Goal: Information Seeking & Learning: Find specific fact

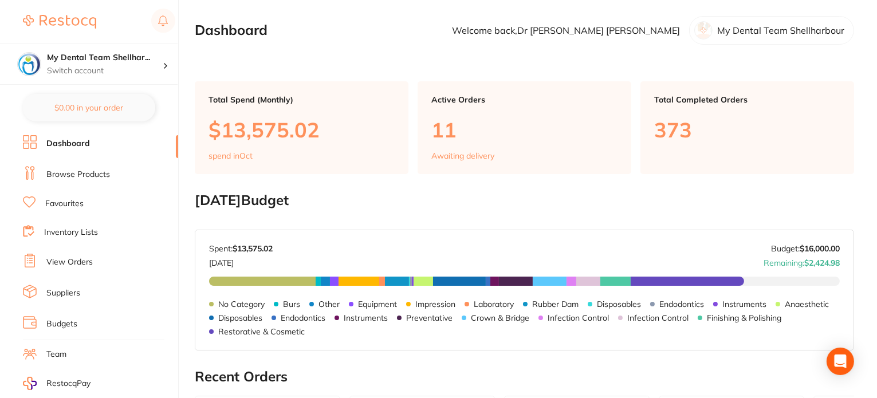
click at [82, 174] on link "Browse Products" at bounding box center [78, 174] width 64 height 11
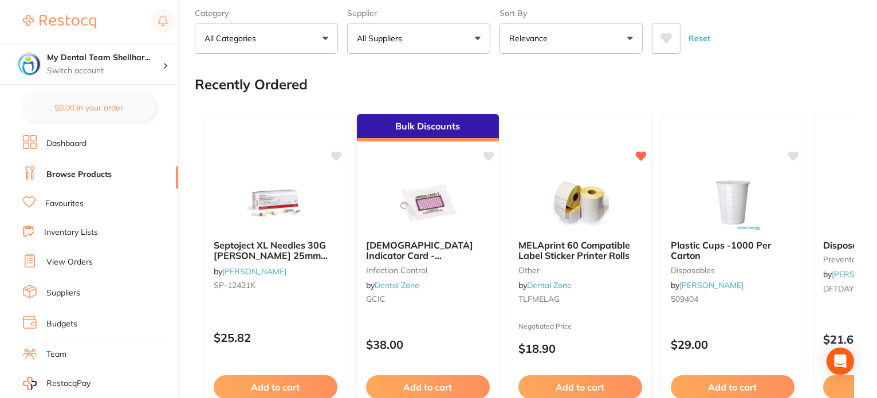
click at [68, 198] on link "Favourites" at bounding box center [64, 203] width 38 height 11
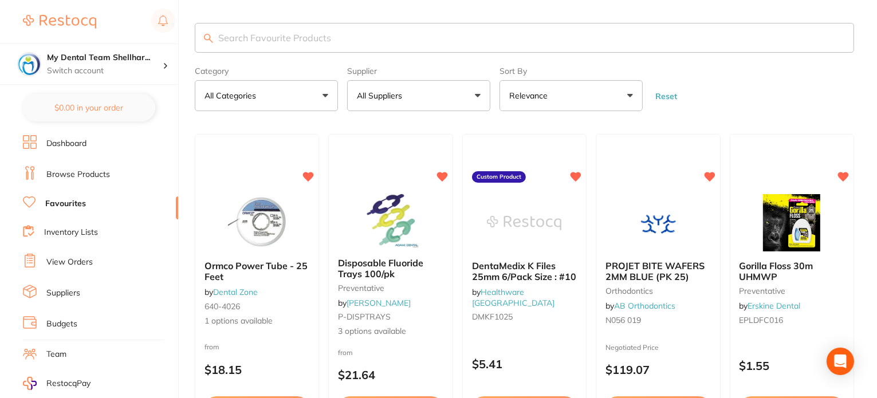
click at [280, 35] on input "search" at bounding box center [524, 38] width 659 height 30
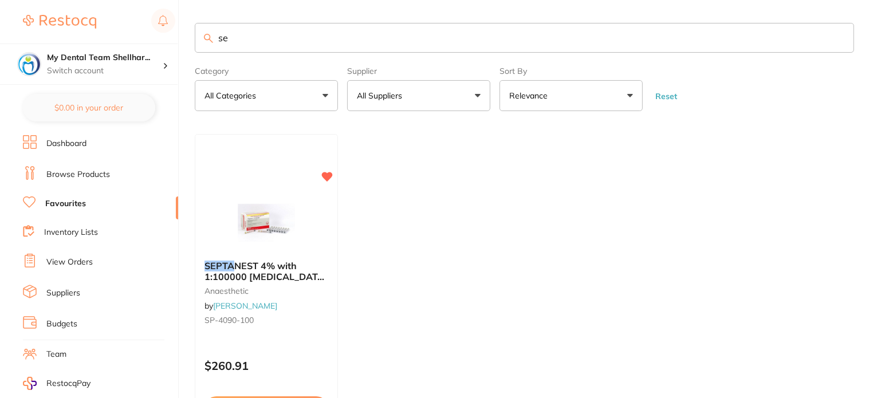
type input "s"
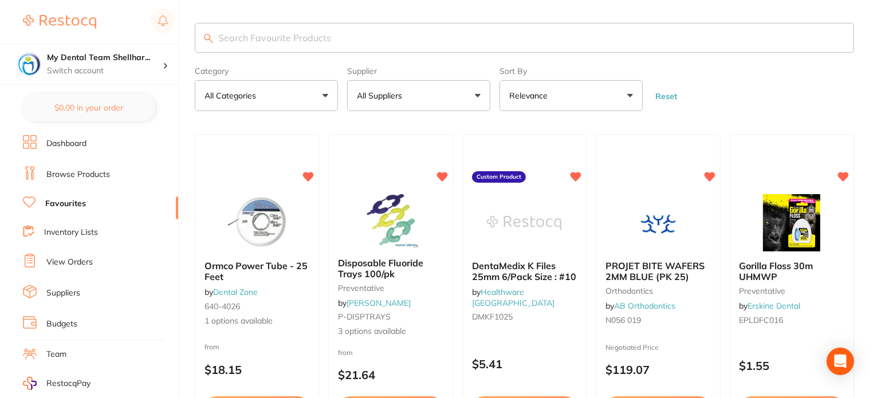
click at [101, 172] on link "Browse Products" at bounding box center [78, 174] width 64 height 11
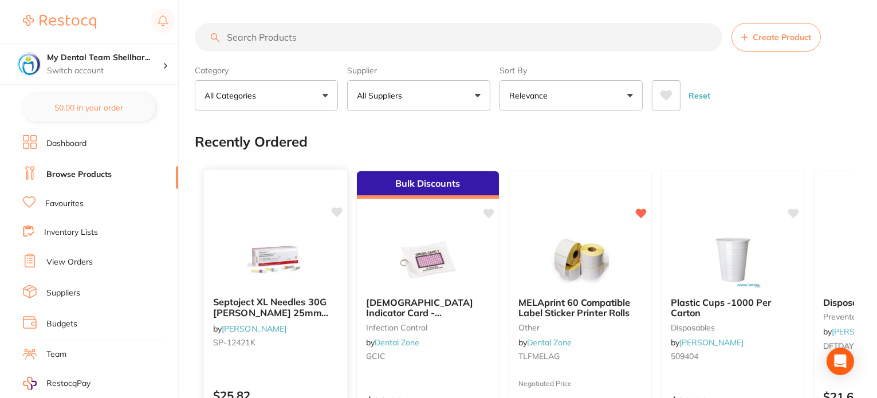
click at [337, 212] on icon at bounding box center [337, 212] width 11 height 10
click at [304, 258] on img at bounding box center [275, 259] width 75 height 58
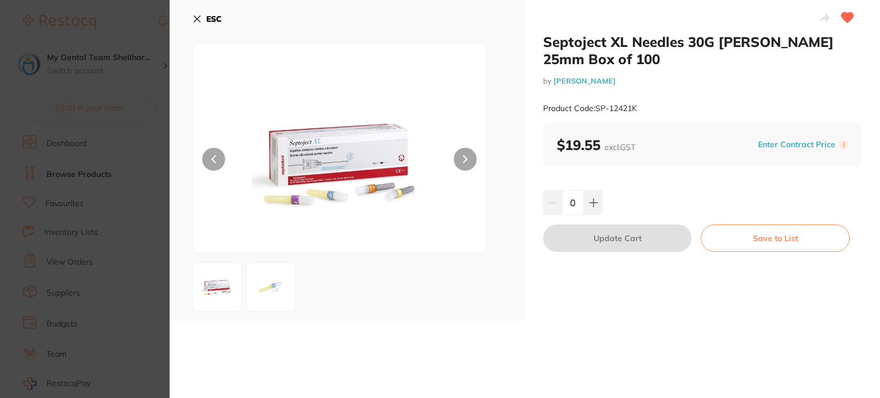
click at [195, 19] on icon at bounding box center [196, 18] width 9 height 9
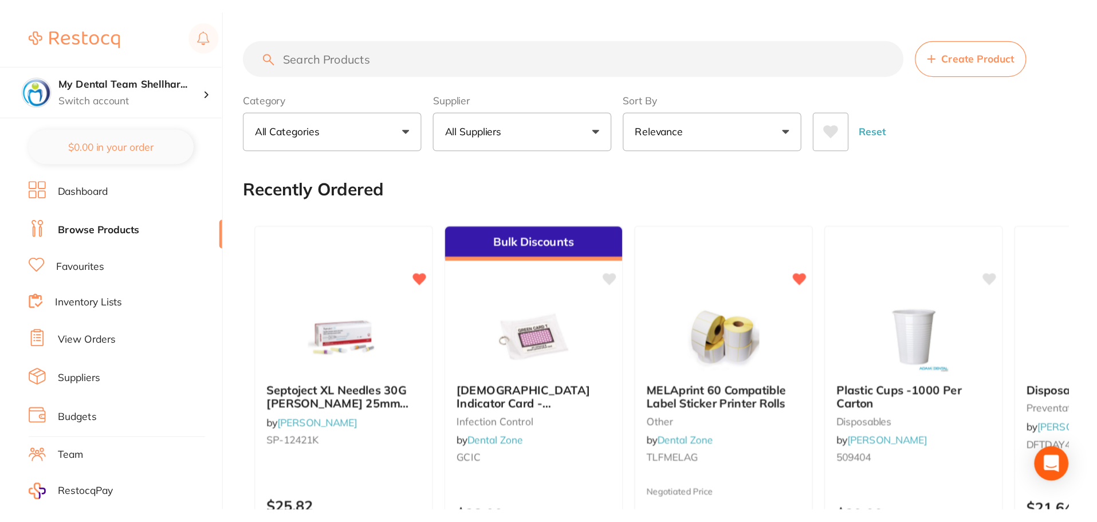
scroll to position [57, 0]
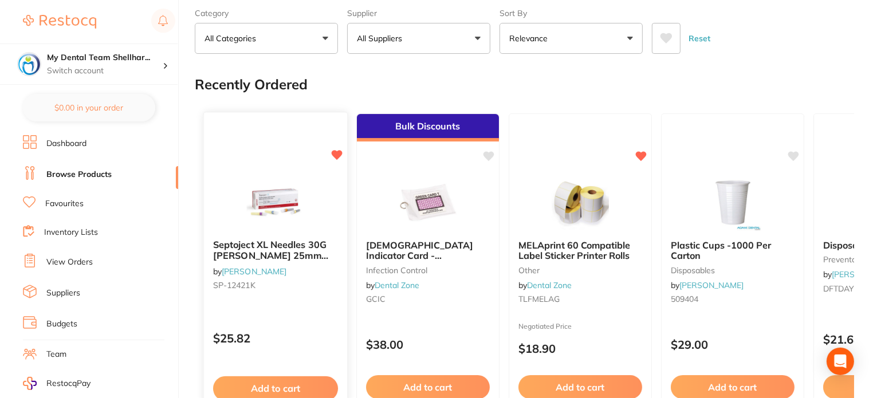
click at [338, 152] on icon at bounding box center [337, 155] width 11 height 10
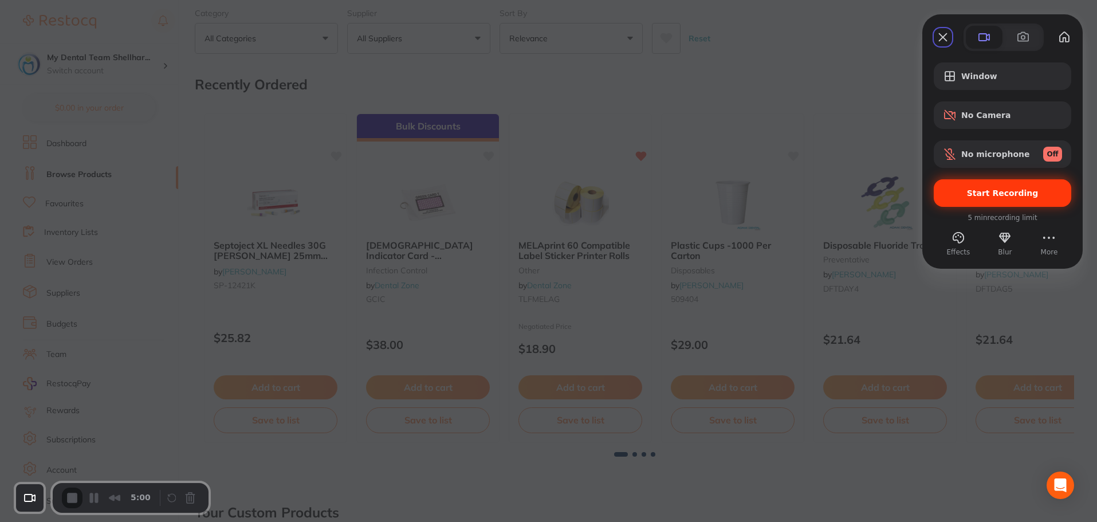
click at [879, 193] on span "Start Recording" at bounding box center [1003, 192] width 72 height 9
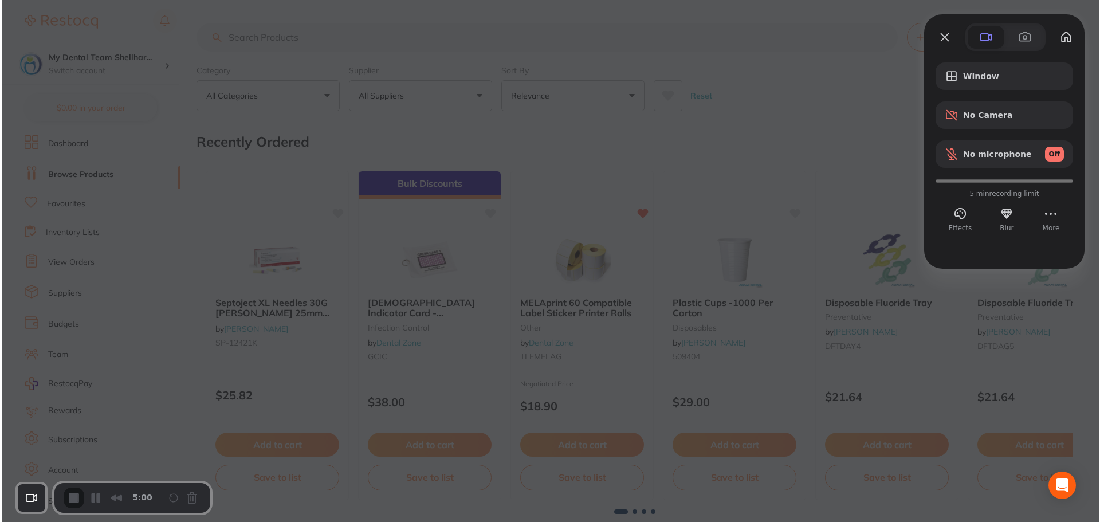
scroll to position [0, 0]
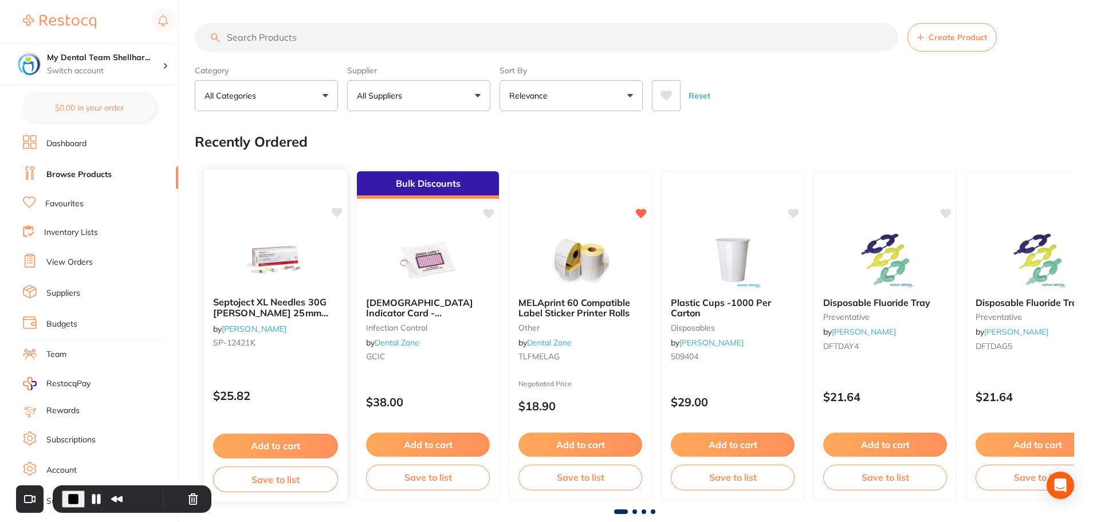
click at [336, 213] on icon at bounding box center [337, 212] width 11 height 10
click at [310, 247] on img at bounding box center [275, 259] width 75 height 58
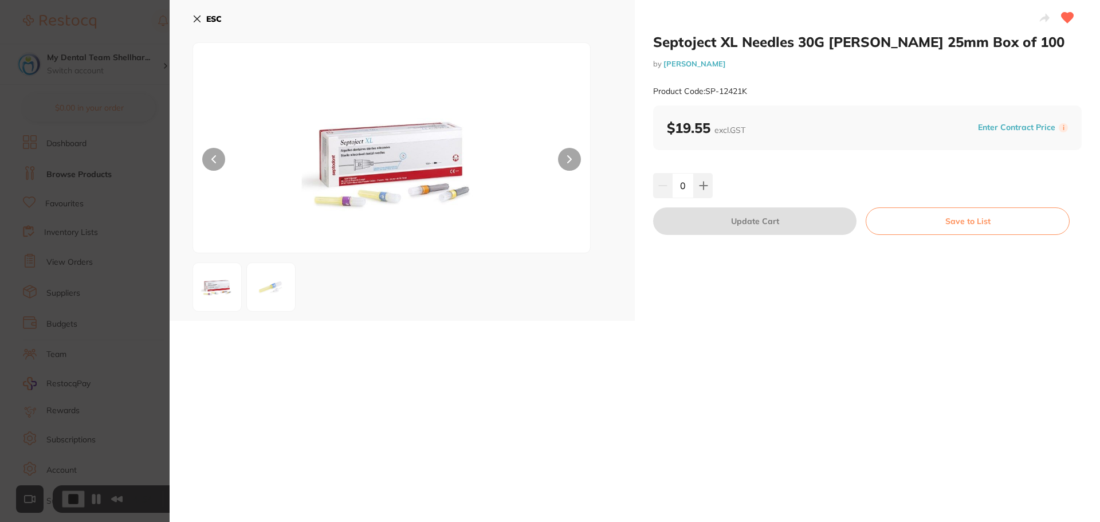
click at [194, 21] on icon at bounding box center [197, 19] width 6 height 6
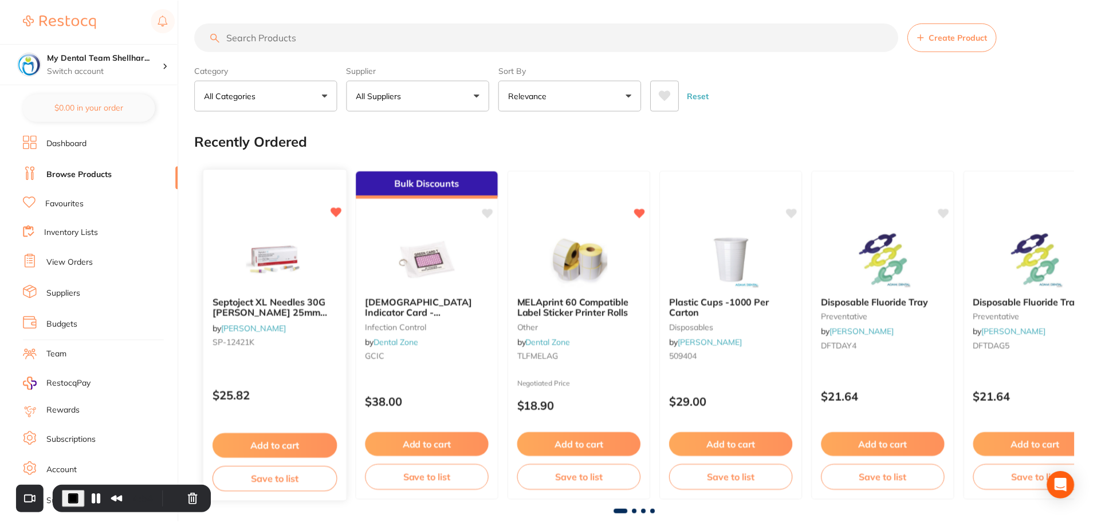
scroll to position [57, 0]
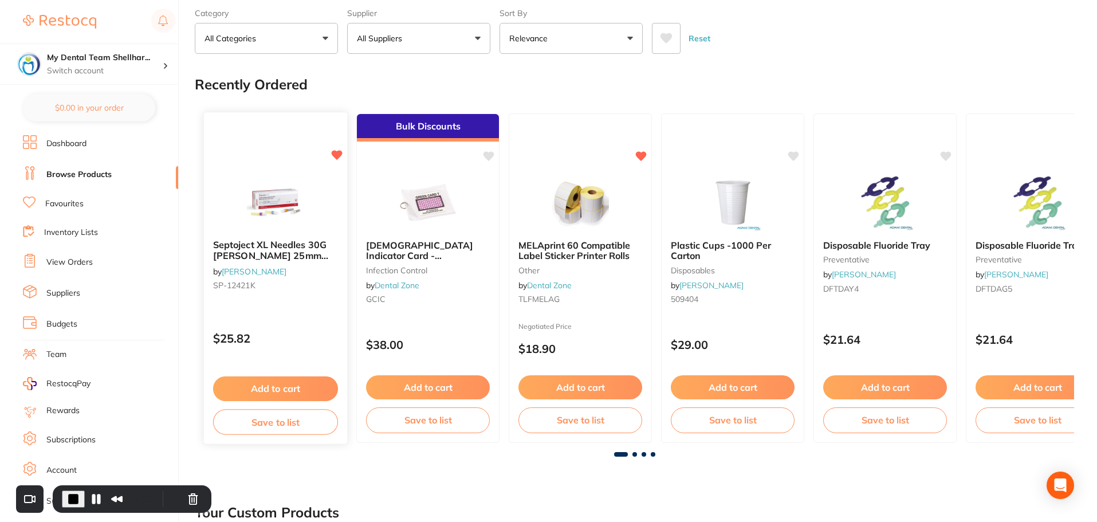
click at [338, 157] on icon at bounding box center [337, 155] width 11 height 10
click at [328, 191] on div at bounding box center [275, 201] width 143 height 58
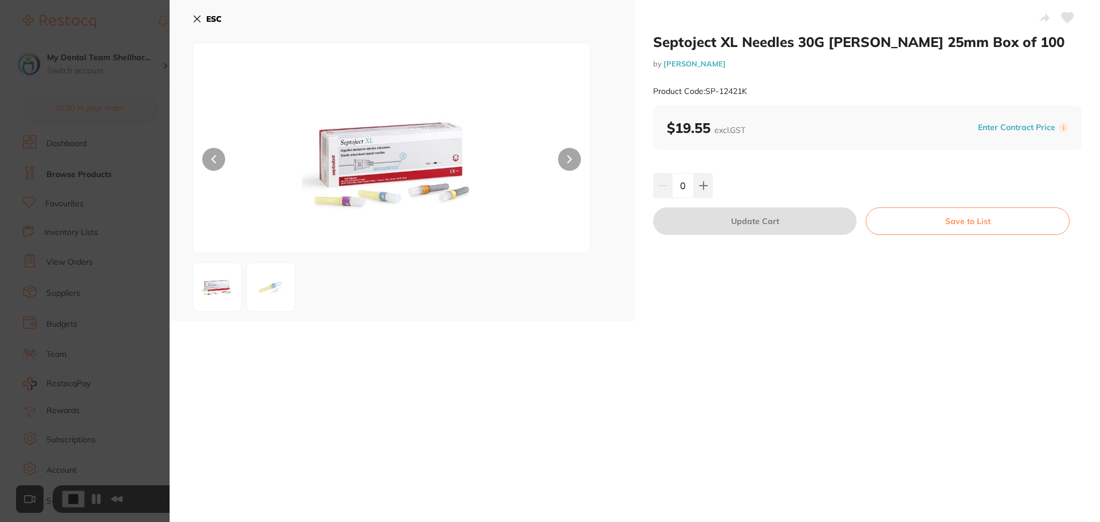
click at [879, 15] on icon at bounding box center [1067, 18] width 12 height 10
click at [197, 17] on icon at bounding box center [196, 18] width 9 height 9
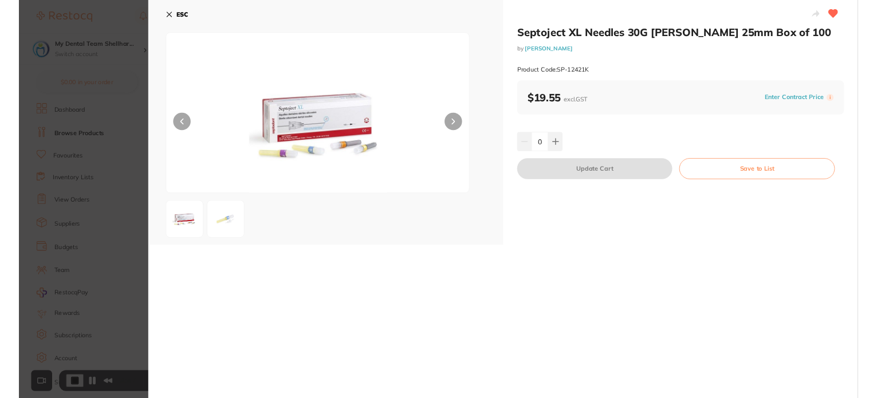
scroll to position [57, 0]
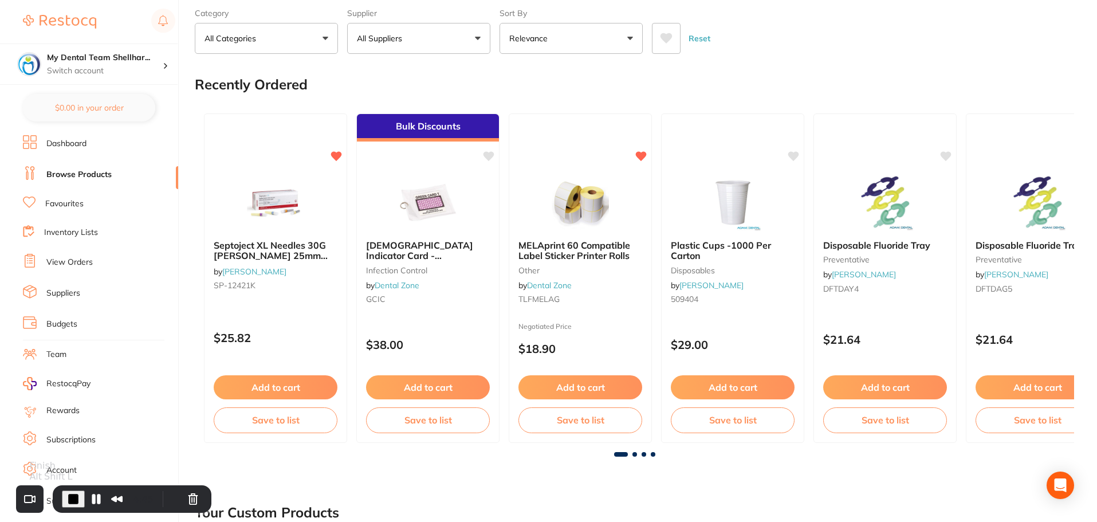
click at [72, 397] on span "End Recording" at bounding box center [73, 499] width 14 height 14
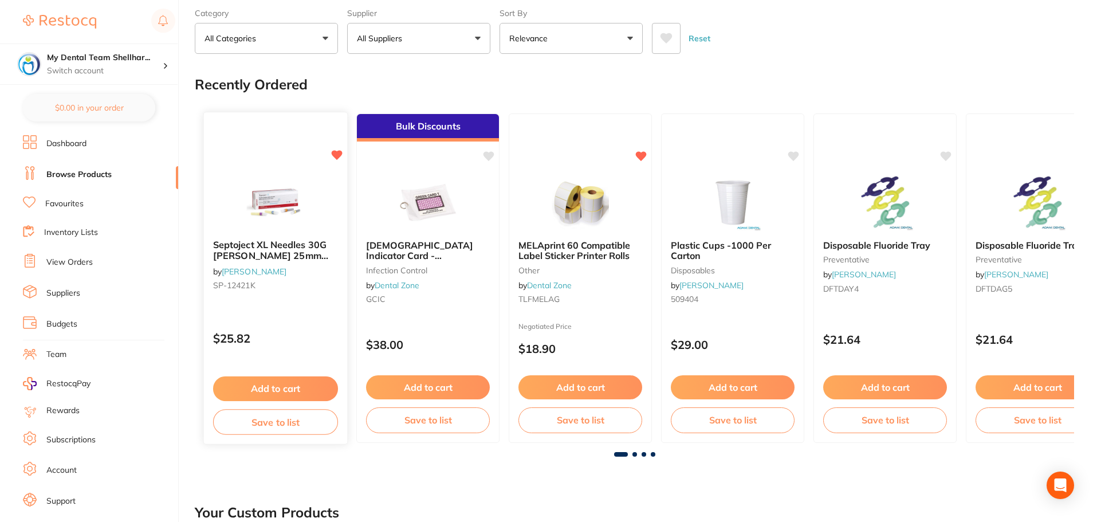
click at [338, 155] on icon at bounding box center [337, 155] width 11 height 10
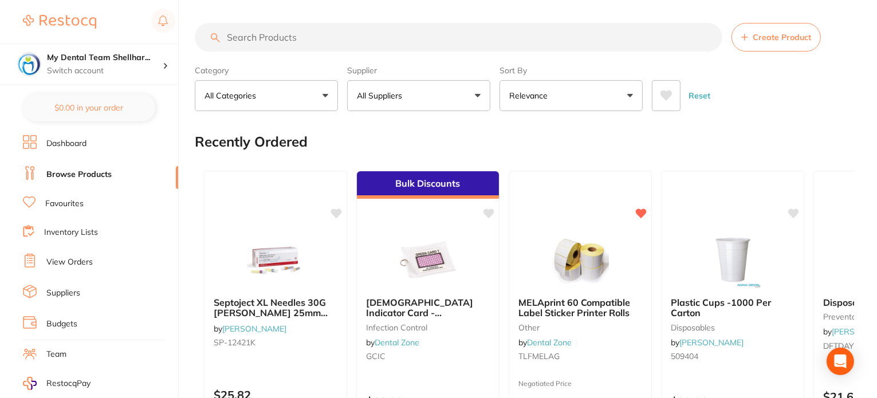
scroll to position [0, 0]
click at [277, 36] on input "search" at bounding box center [459, 37] width 528 height 29
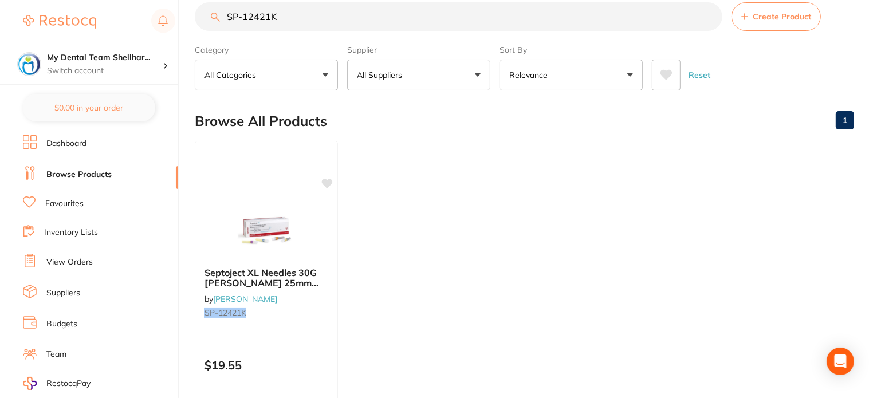
scroll to position [57, 0]
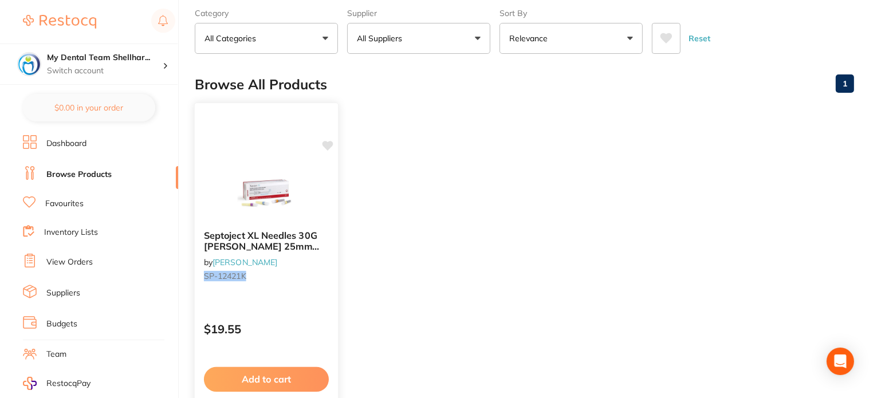
type input "SP-12421K"
click at [327, 146] on icon at bounding box center [327, 146] width 11 height 10
click at [328, 144] on icon at bounding box center [327, 146] width 11 height 10
click at [327, 146] on icon at bounding box center [327, 146] width 11 height 10
click at [323, 202] on div at bounding box center [266, 192] width 143 height 58
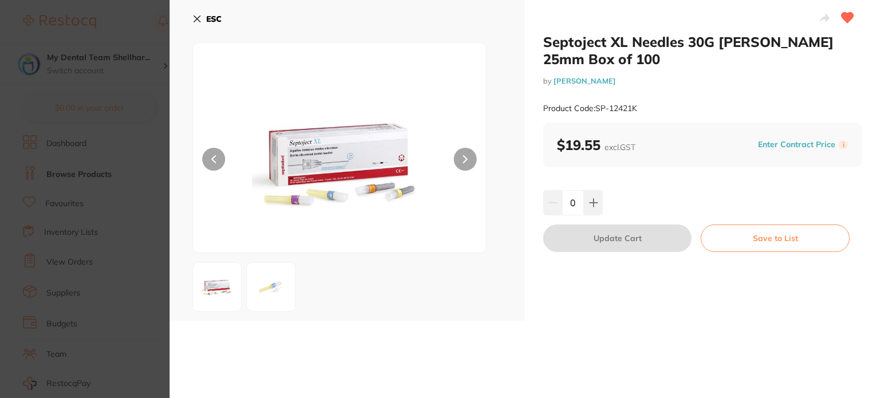
click at [842, 20] on icon at bounding box center [847, 18] width 12 height 10
click at [199, 15] on icon at bounding box center [196, 18] width 9 height 9
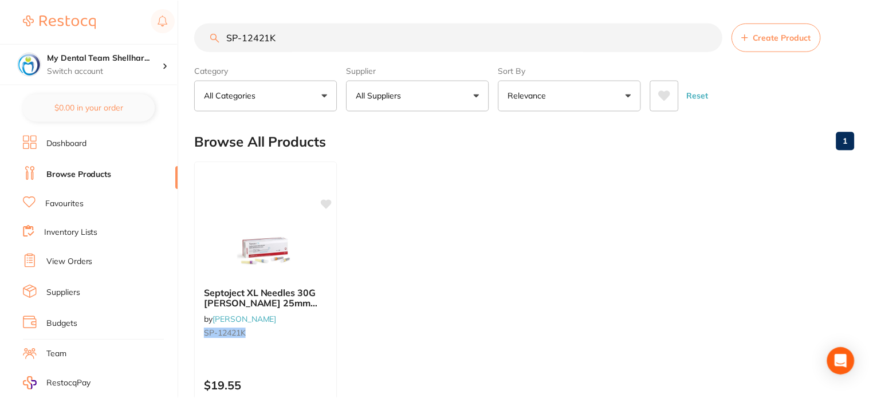
scroll to position [57, 0]
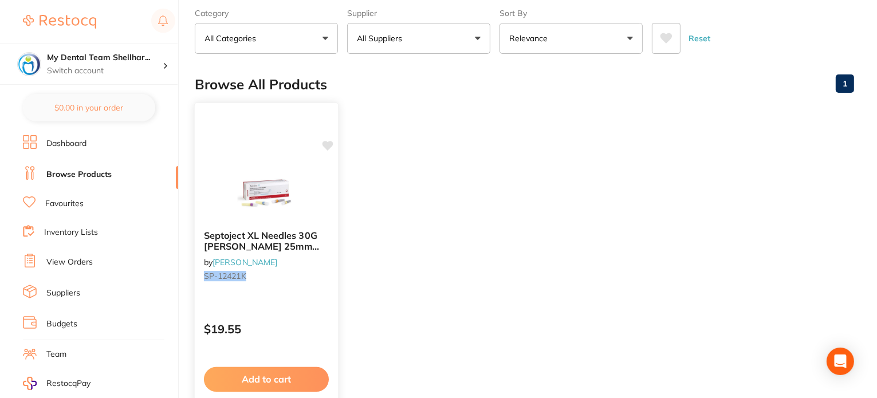
click at [320, 167] on div at bounding box center [266, 192] width 143 height 58
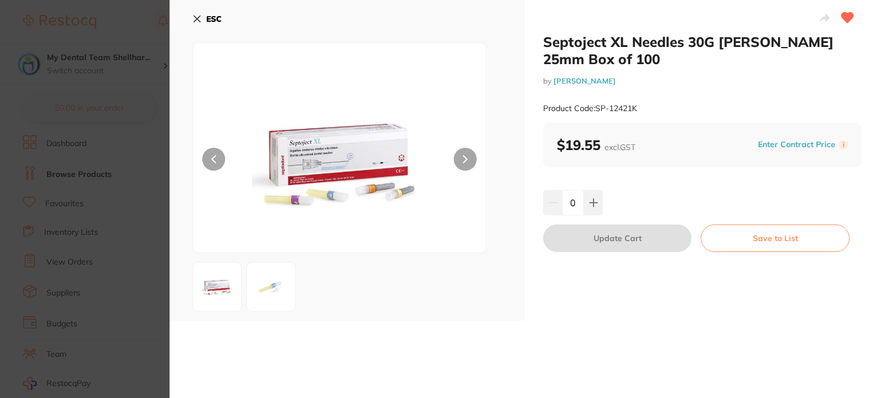
click at [196, 18] on icon at bounding box center [197, 19] width 6 height 6
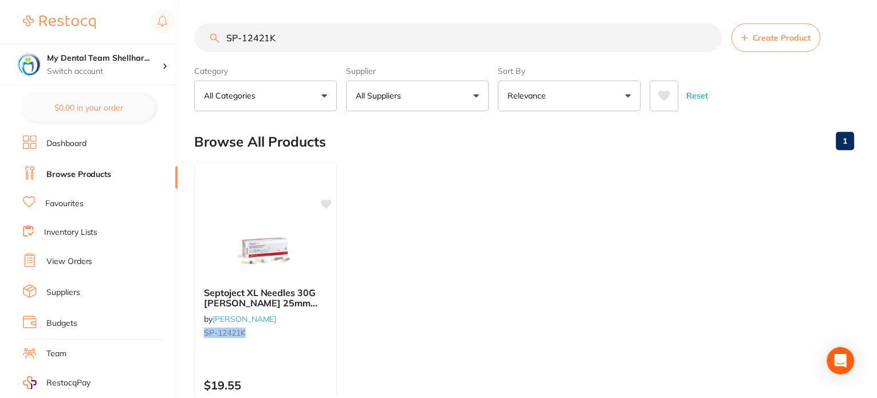
scroll to position [57, 0]
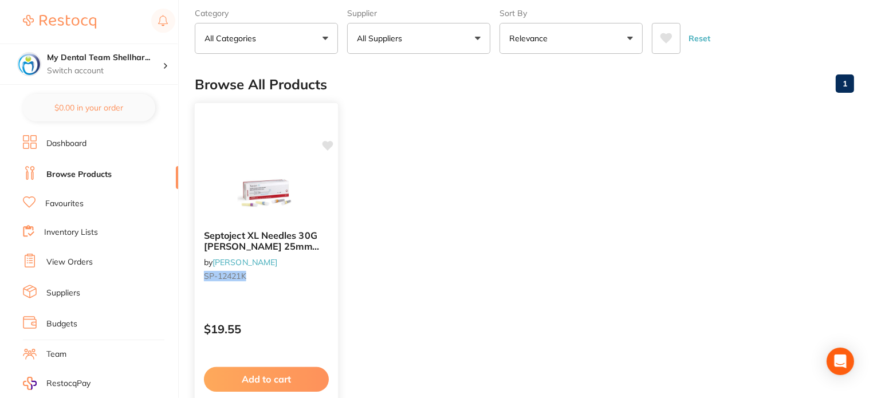
click at [329, 147] on icon at bounding box center [327, 146] width 11 height 10
click at [324, 144] on icon at bounding box center [327, 146] width 11 height 10
click at [325, 144] on icon at bounding box center [327, 146] width 11 height 10
click at [328, 142] on icon at bounding box center [327, 146] width 11 height 10
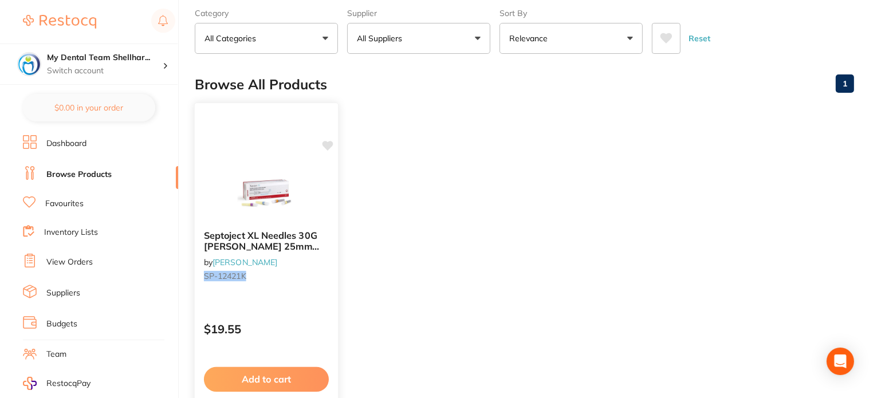
click at [330, 148] on icon at bounding box center [327, 145] width 11 height 11
click at [325, 143] on icon at bounding box center [327, 146] width 11 height 10
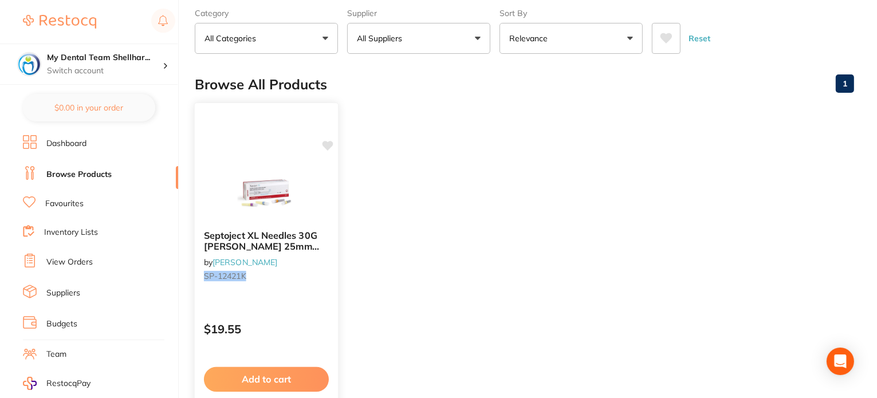
click at [324, 144] on icon at bounding box center [327, 146] width 11 height 10
click at [325, 145] on icon at bounding box center [327, 146] width 11 height 10
click at [328, 147] on icon at bounding box center [327, 146] width 11 height 10
click at [328, 160] on div "Septoject XL Needles 30G [PERSON_NAME] 25mm Box of 100 by [PERSON_NAME] [PERSON…" at bounding box center [266, 269] width 145 height 333
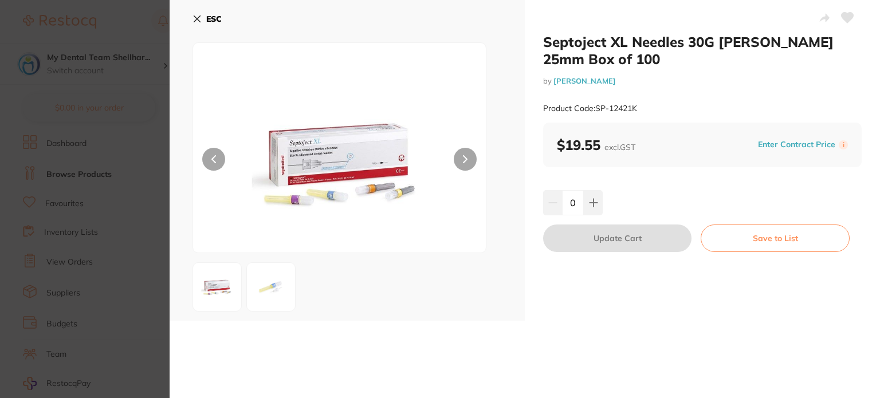
click at [197, 21] on icon at bounding box center [196, 18] width 9 height 9
